Goal: Entertainment & Leisure: Browse casually

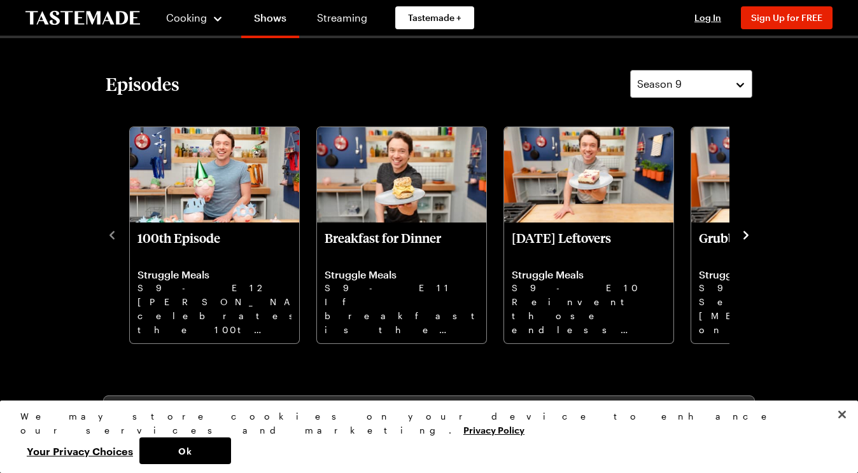
scroll to position [343, 0]
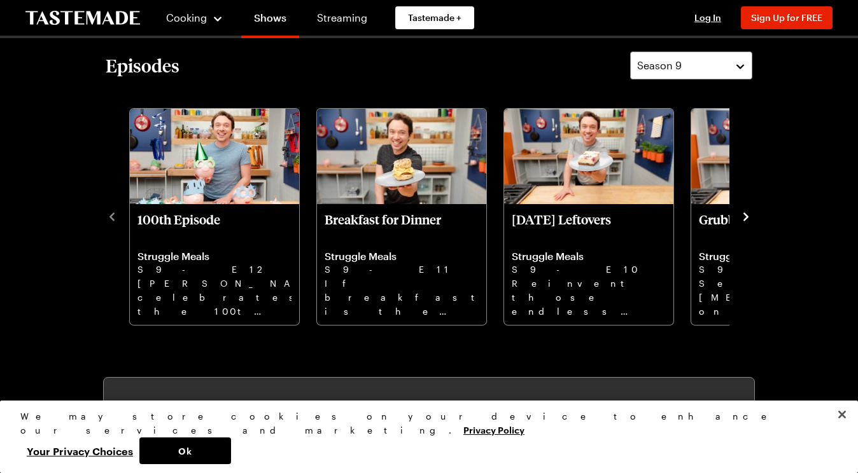
click at [745, 216] on icon "navigate to next item" at bounding box center [746, 217] width 13 height 13
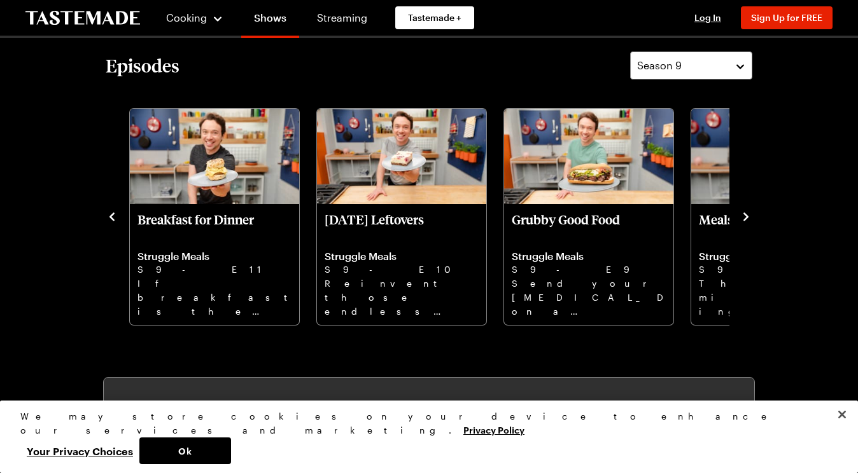
click at [745, 216] on icon "navigate to next item" at bounding box center [746, 217] width 13 height 13
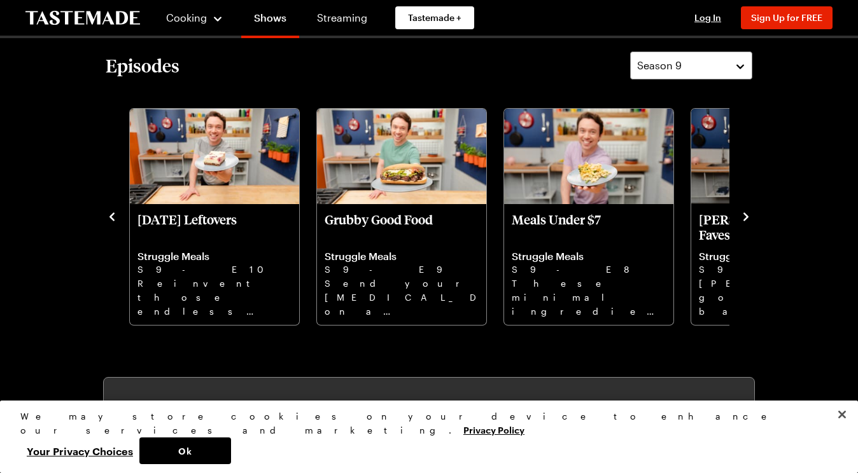
click at [745, 216] on icon "navigate to next item" at bounding box center [746, 217] width 13 height 13
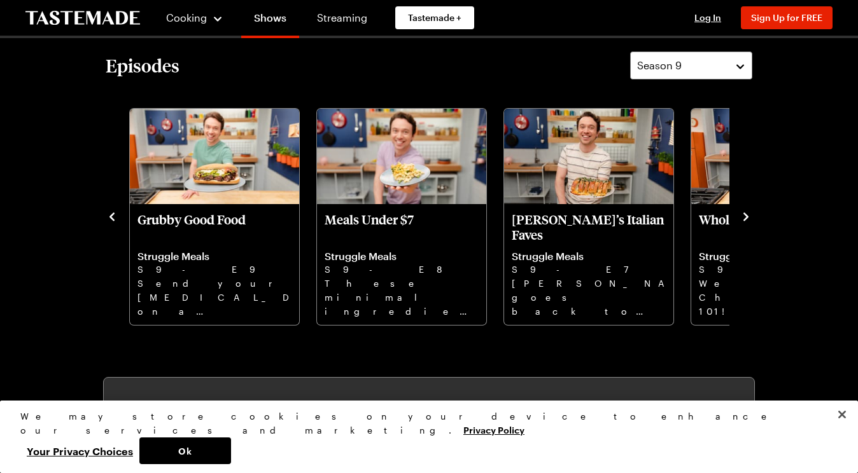
click at [745, 216] on icon "navigate to next item" at bounding box center [746, 217] width 13 height 13
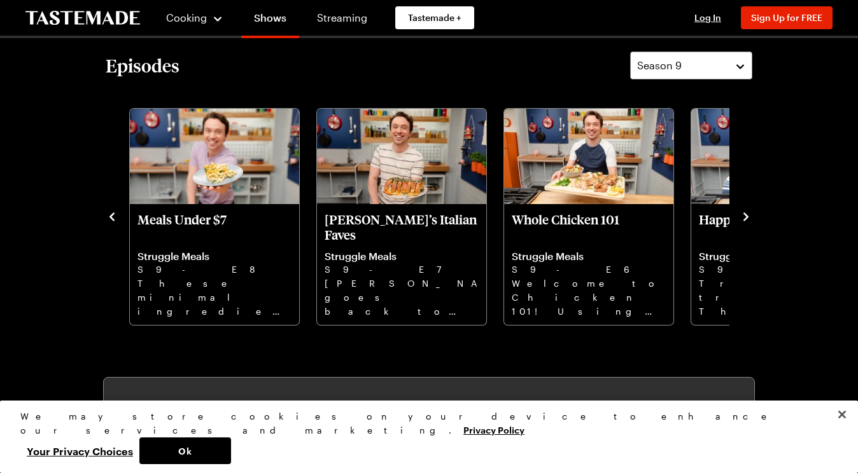
click at [745, 216] on icon "navigate to next item" at bounding box center [746, 217] width 13 height 13
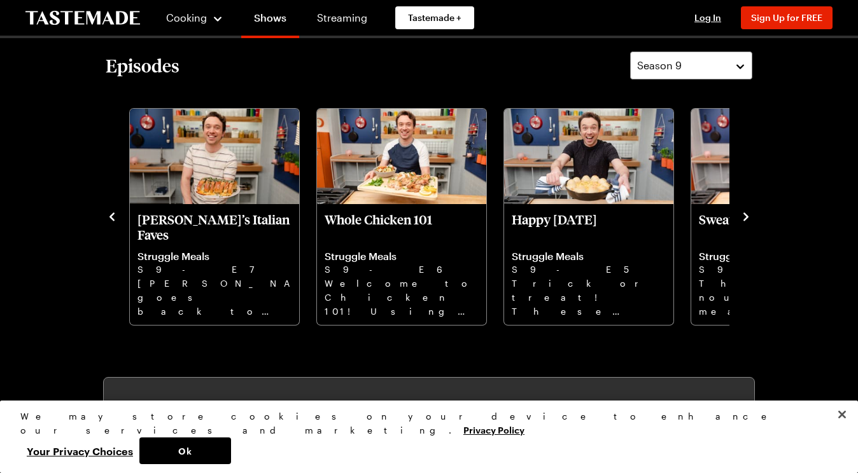
click at [745, 218] on icon "navigate to next item" at bounding box center [745, 217] width 5 height 8
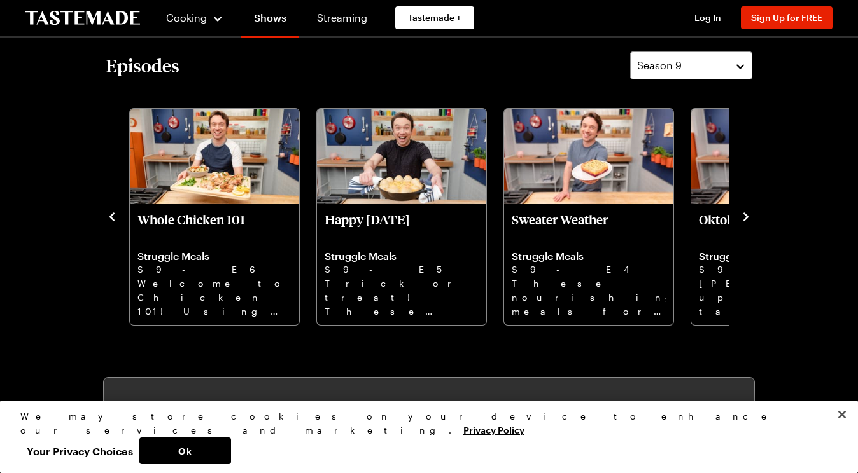
click at [747, 213] on icon "navigate to next item" at bounding box center [746, 217] width 13 height 13
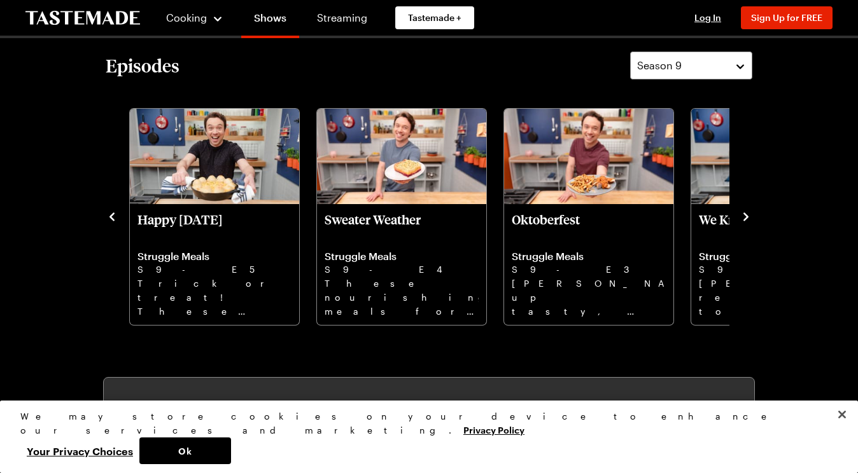
click at [747, 213] on icon "navigate to next item" at bounding box center [746, 217] width 13 height 13
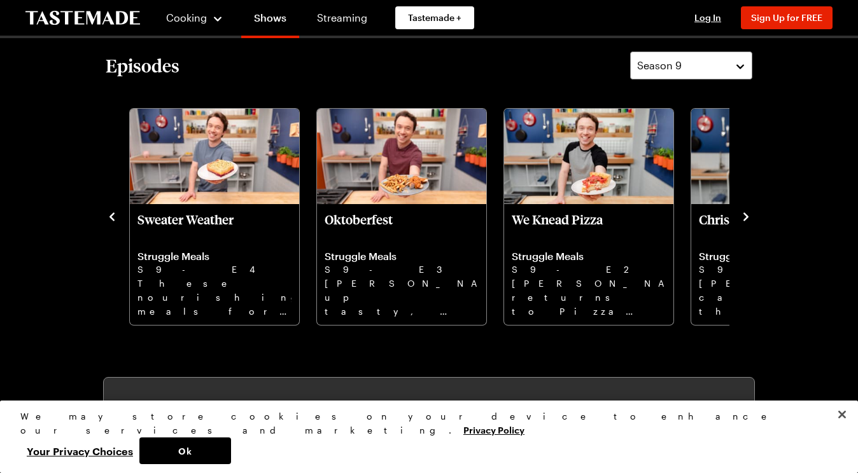
click at [747, 213] on icon "navigate to next item" at bounding box center [746, 217] width 13 height 13
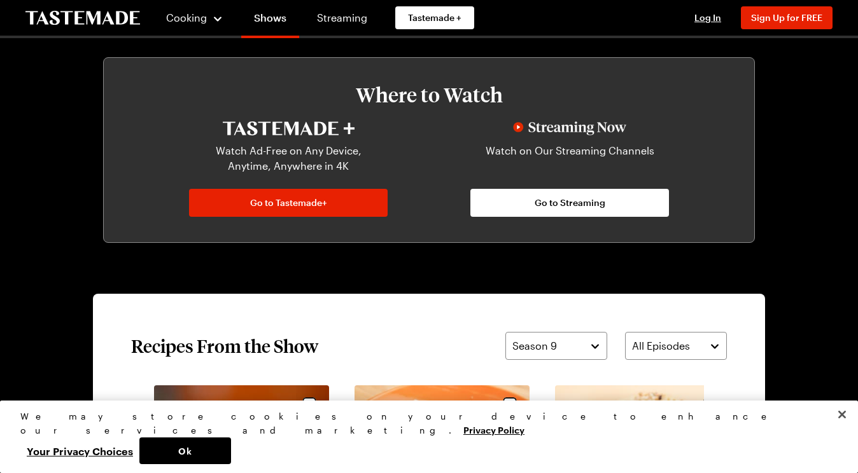
scroll to position [594, 0]
